Goal: Transaction & Acquisition: Subscribe to service/newsletter

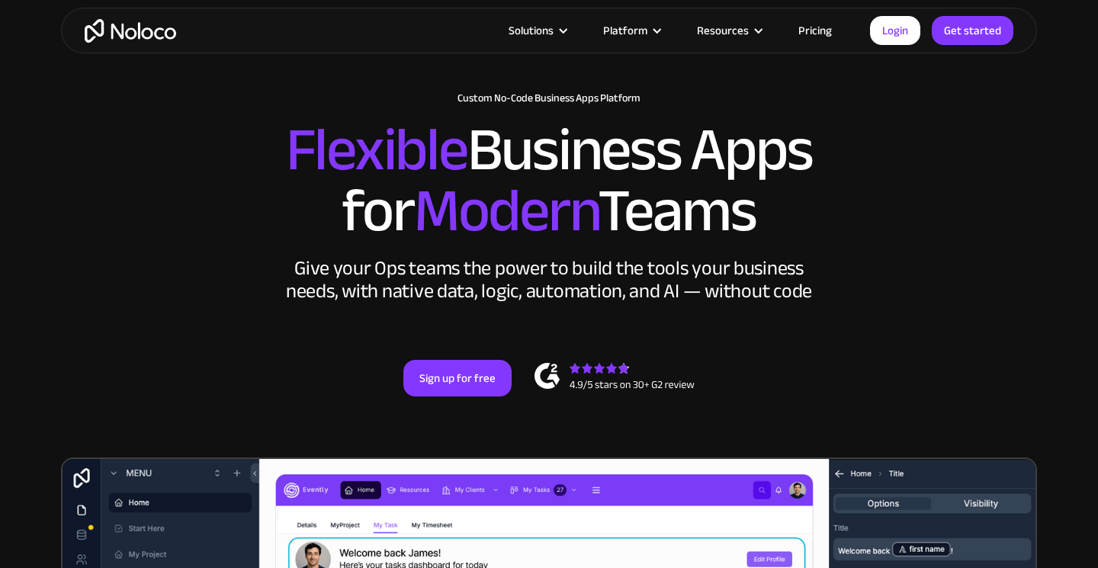
scroll to position [66, 0]
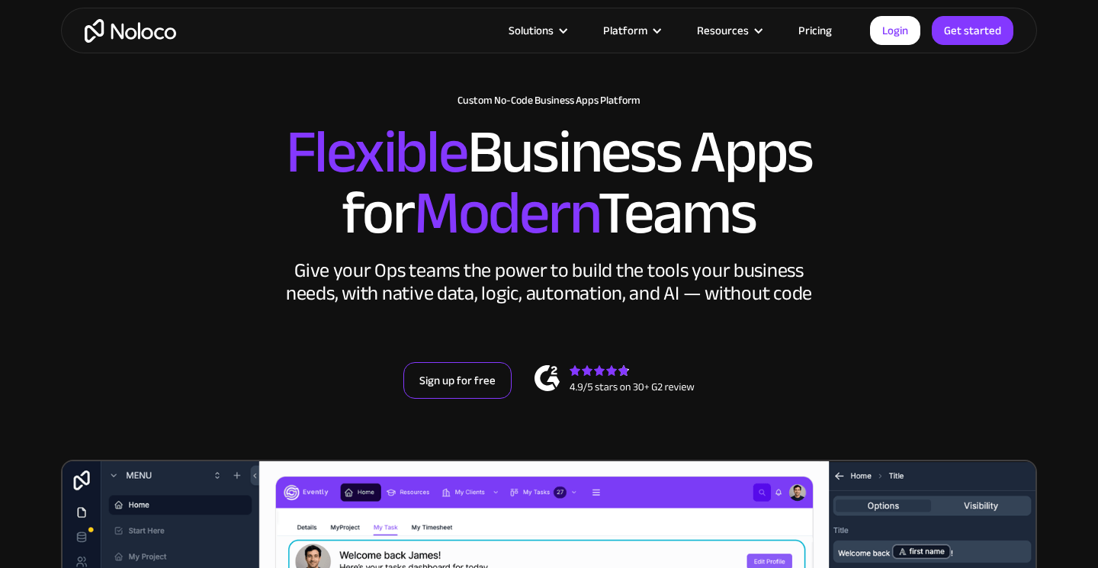
click at [467, 393] on link "Sign up for free" at bounding box center [457, 380] width 108 height 37
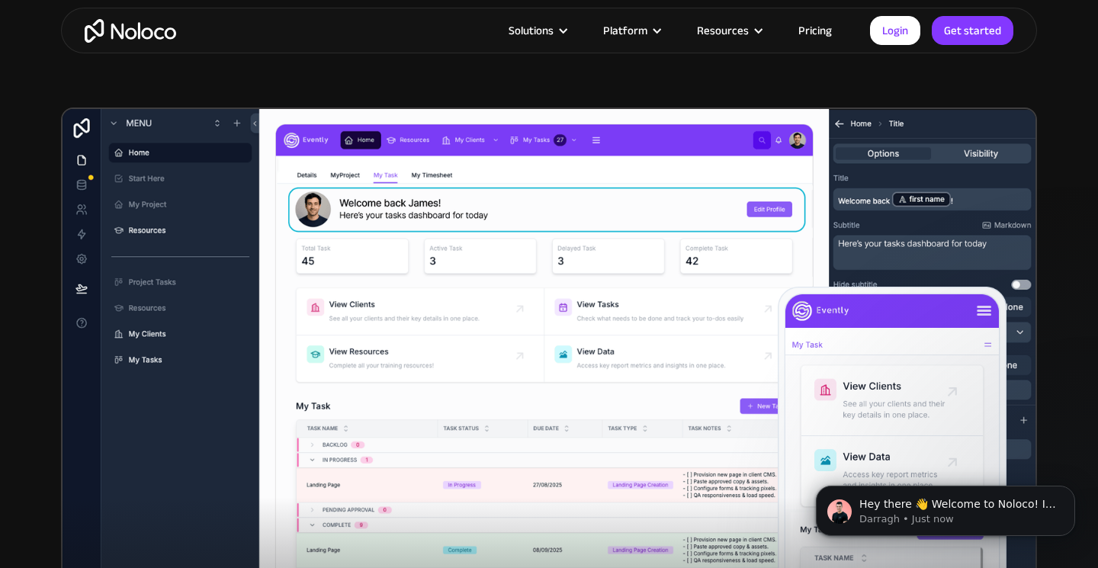
scroll to position [0, 0]
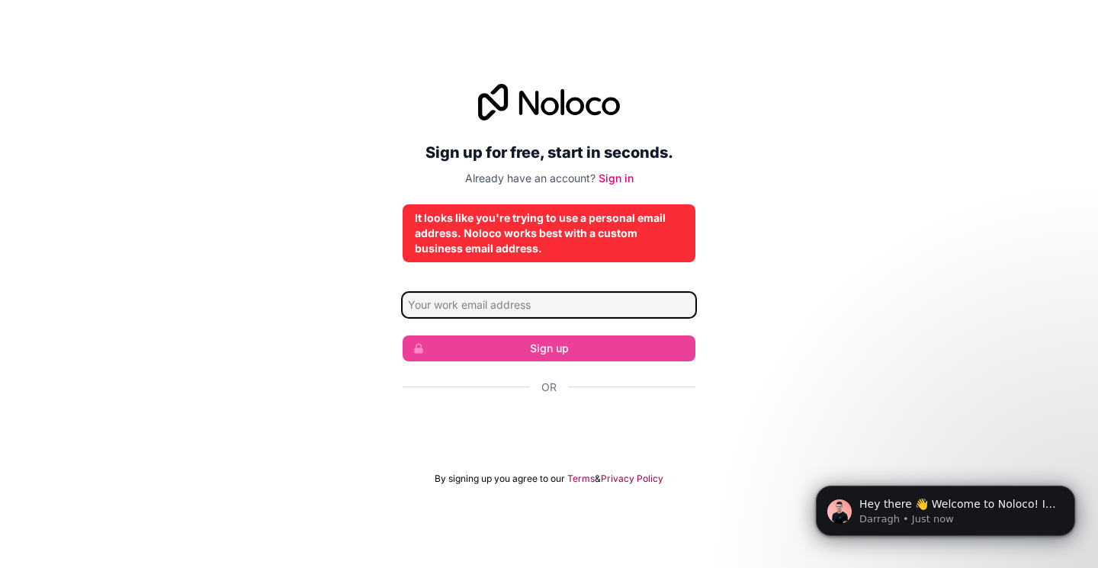
click at [605, 309] on input "Email address" at bounding box center [548, 305] width 293 height 24
type input "[EMAIL_ADDRESS][DOMAIN_NAME]"
